Goal: Find specific fact: Find contact information

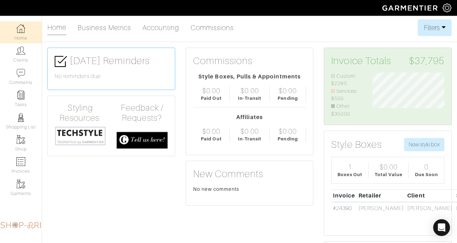
scroll to position [45, 82]
click at [25, 52] on img at bounding box center [20, 50] width 9 height 9
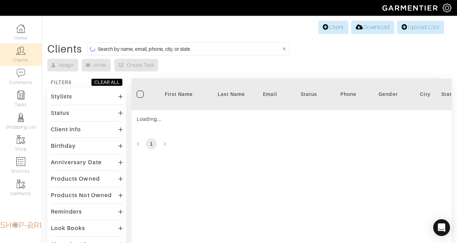
click at [117, 48] on input at bounding box center [189, 49] width 183 height 9
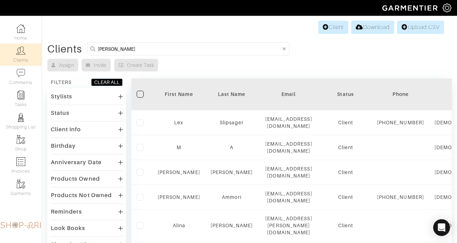
type input "aj wislow"
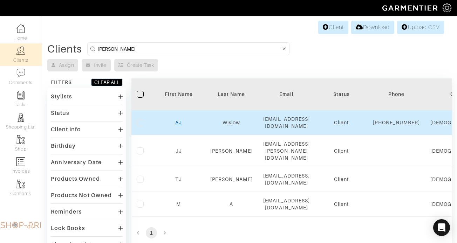
click at [175, 124] on link "AJ" at bounding box center [178, 123] width 7 height 6
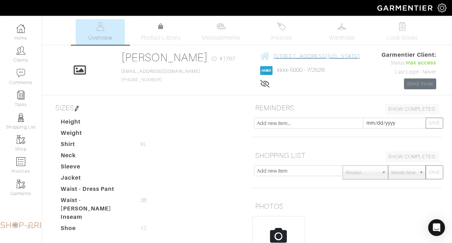
click at [301, 56] on span "[STREET_ADDRESS][US_STATE]" at bounding box center [316, 56] width 87 height 6
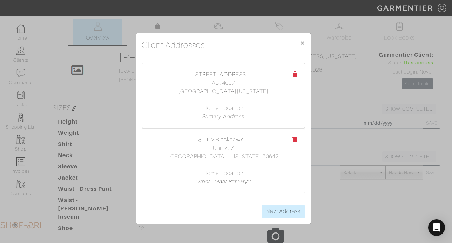
drag, startPoint x: 196, startPoint y: 71, endPoint x: 258, endPoint y: 92, distance: 65.7
click at [258, 92] on div "[STREET_ADDRESS] Apt 4007 [GEOGRAPHIC_DATA], [US_STATE] 33132 Home Location Pri…" at bounding box center [223, 95] width 163 height 64
copy center "[STREET_ADDRESS][US_STATE]"
